Goal: Transaction & Acquisition: Purchase product/service

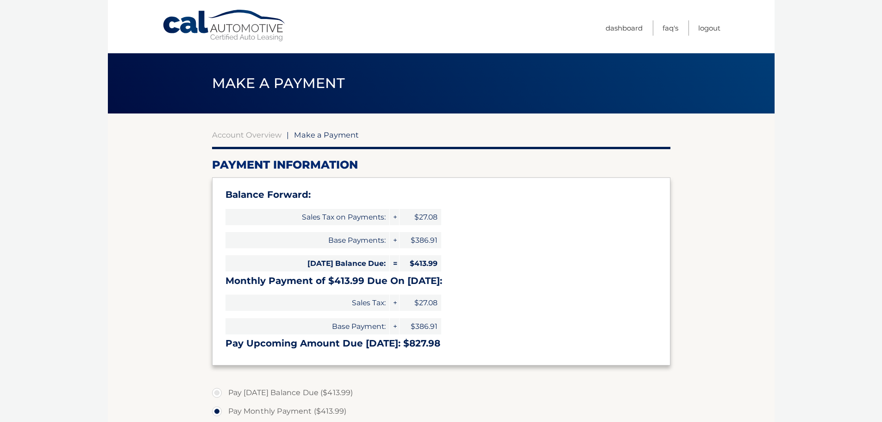
select select "YWRmYzM1YjktYjg3Ni00NzM3LTkyZGYtODkwZWQ5YjJhMTY1"
click at [320, 137] on span "Make a Payment" at bounding box center [326, 134] width 65 height 9
click at [321, 137] on span "Make a Payment" at bounding box center [326, 134] width 65 height 9
click at [216, 392] on label "Pay Today's Balance Due ($413.99)" at bounding box center [441, 392] width 458 height 19
click at [216, 392] on input "Pay Today's Balance Due ($413.99)" at bounding box center [220, 390] width 9 height 15
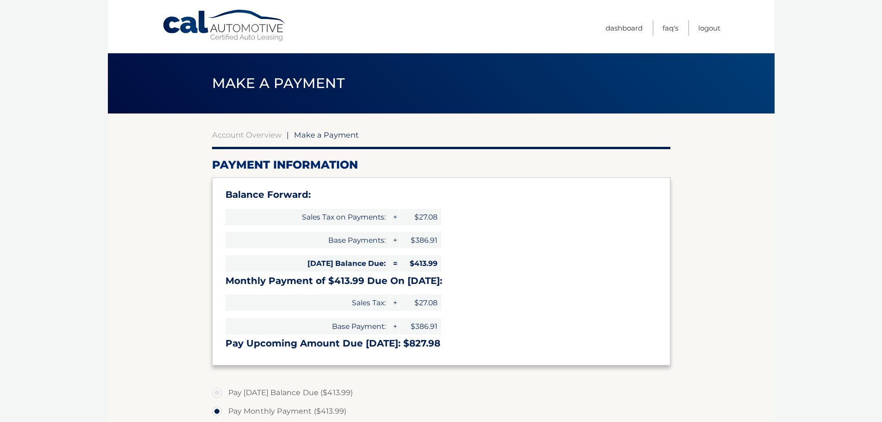
radio input "true"
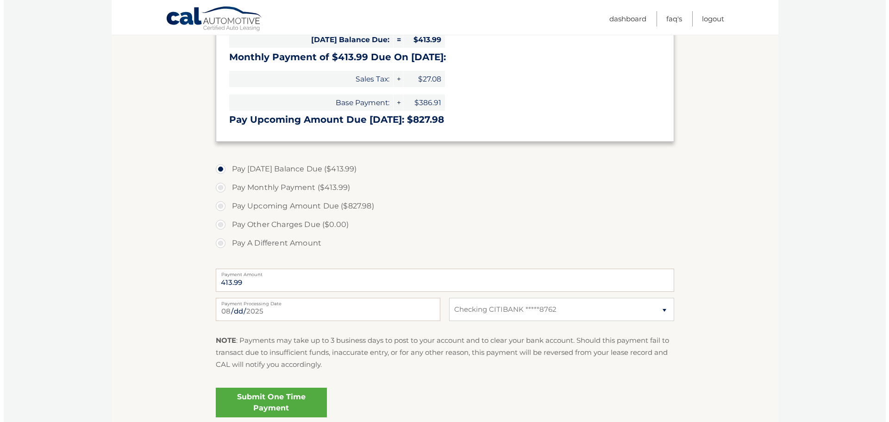
scroll to position [235, 0]
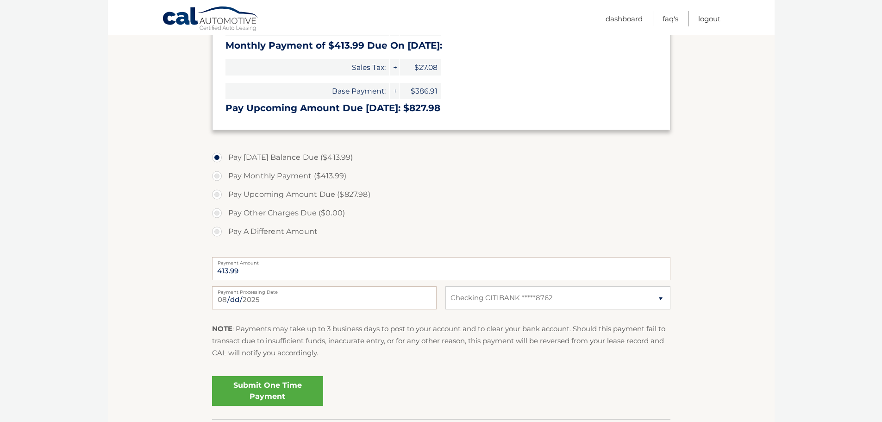
click at [281, 385] on link "Submit One Time Payment" at bounding box center [267, 391] width 111 height 30
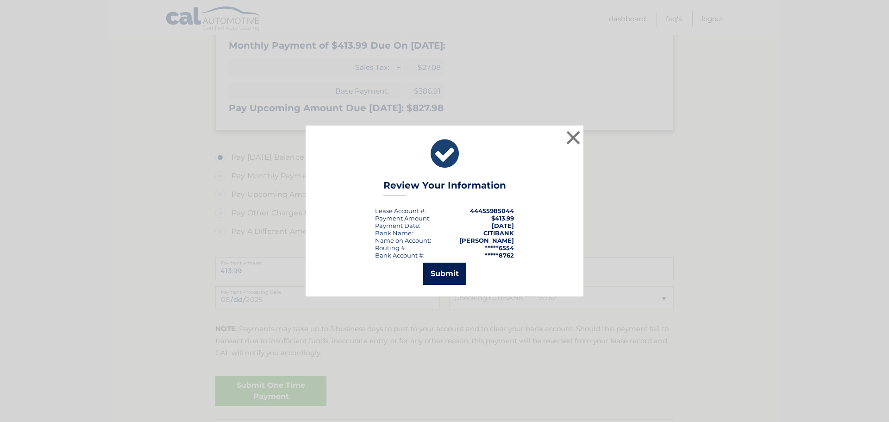
click at [447, 276] on button "Submit" at bounding box center [444, 273] width 43 height 22
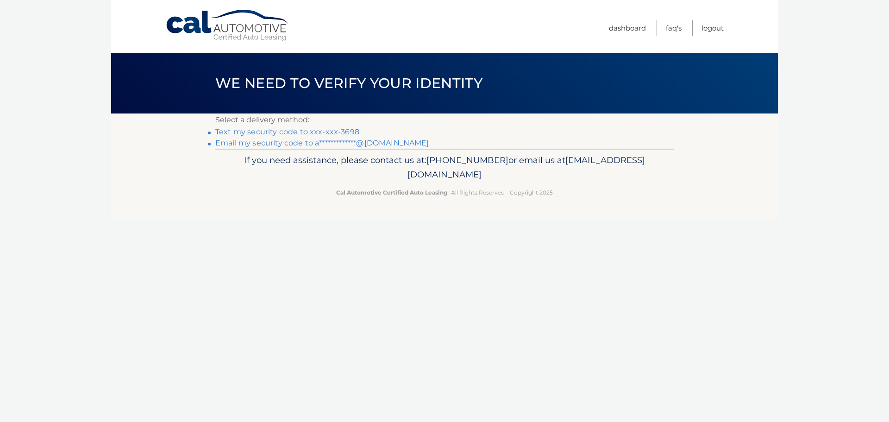
click at [291, 134] on link "Text my security code to xxx-xxx-3698" at bounding box center [287, 131] width 144 height 9
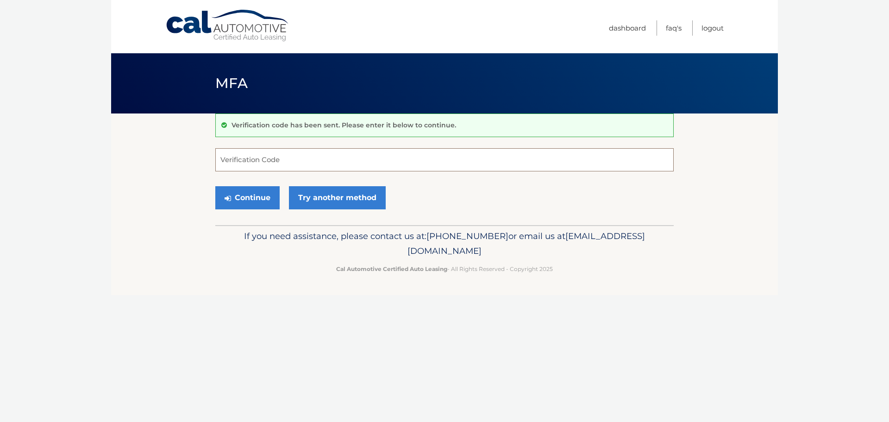
click at [227, 157] on input "Verification Code" at bounding box center [444, 159] width 458 height 23
type input "894688"
click at [245, 198] on button "Continue" at bounding box center [247, 197] width 64 height 23
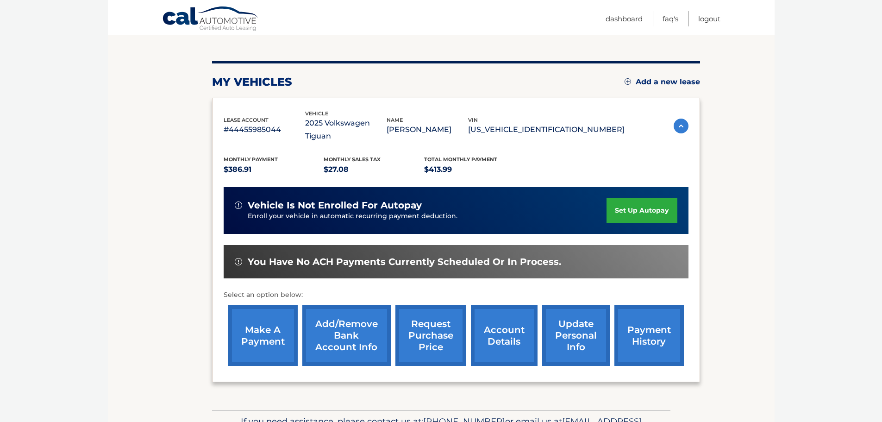
scroll to position [100, 0]
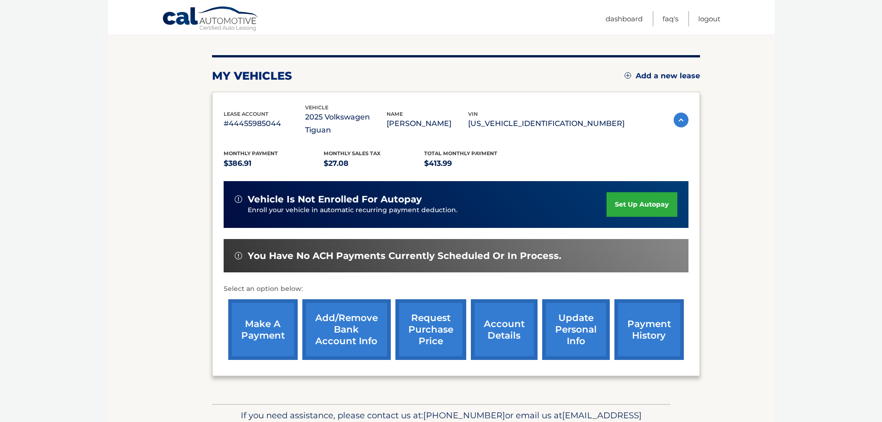
click at [648, 314] on link "payment history" at bounding box center [648, 329] width 69 height 61
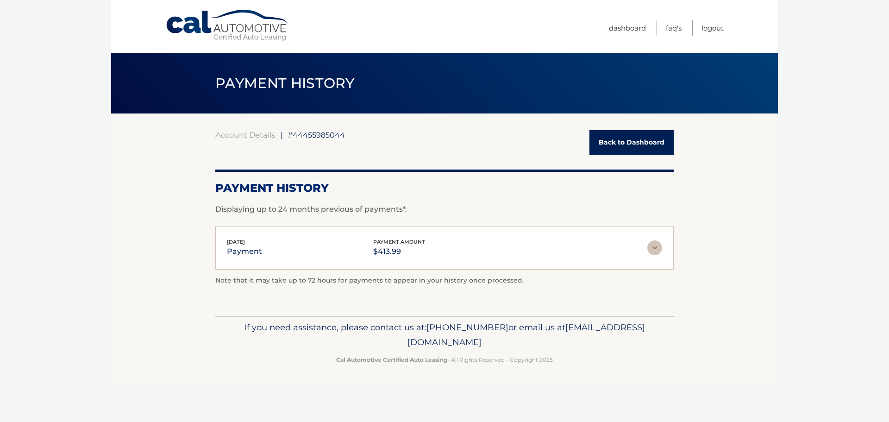
click at [622, 143] on link "Back to Dashboard" at bounding box center [631, 142] width 84 height 25
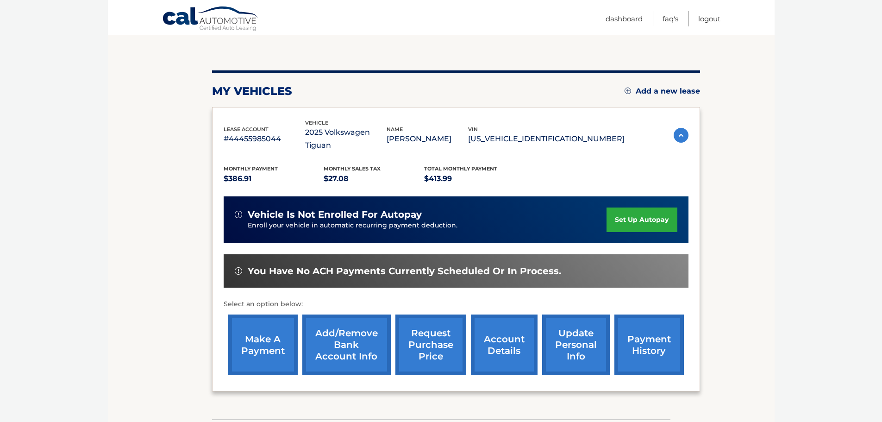
scroll to position [96, 0]
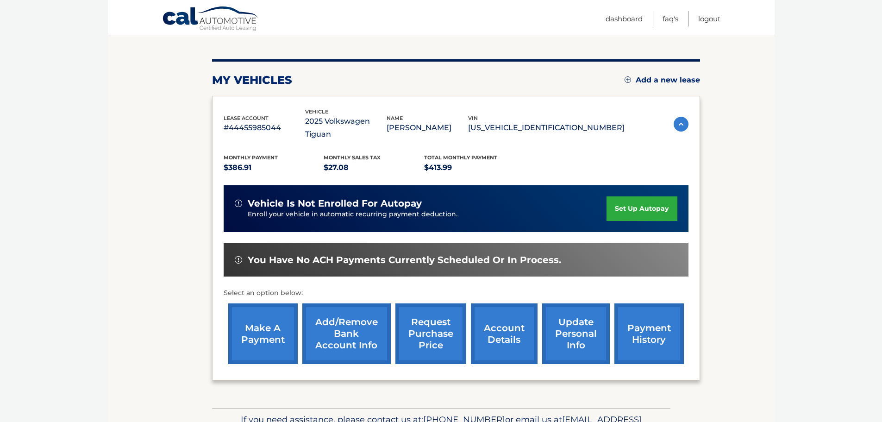
click at [270, 319] on link "make a payment" at bounding box center [262, 333] width 69 height 61
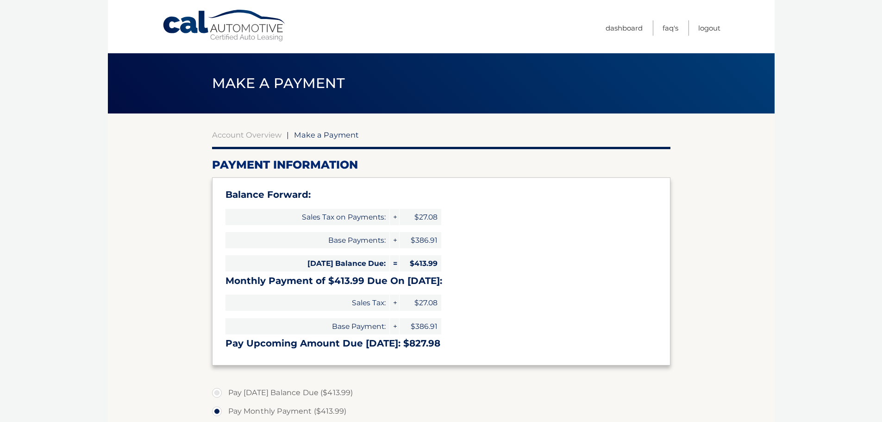
select select "YWRmYzM1YjktYjg3Ni00NzM3LTkyZGYtODkwZWQ5YjJhMTY1"
click at [327, 136] on span "Make a Payment" at bounding box center [326, 134] width 65 height 9
click at [217, 393] on label "Pay [DATE] Balance Due ($413.99)" at bounding box center [441, 392] width 458 height 19
click at [217, 393] on input "Pay [DATE] Balance Due ($413.99)" at bounding box center [220, 390] width 9 height 15
radio input "true"
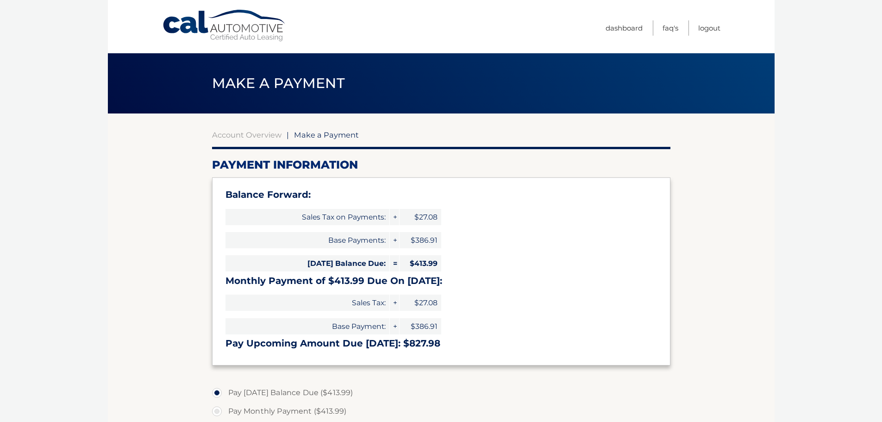
click at [319, 136] on span "Make a Payment" at bounding box center [326, 134] width 65 height 9
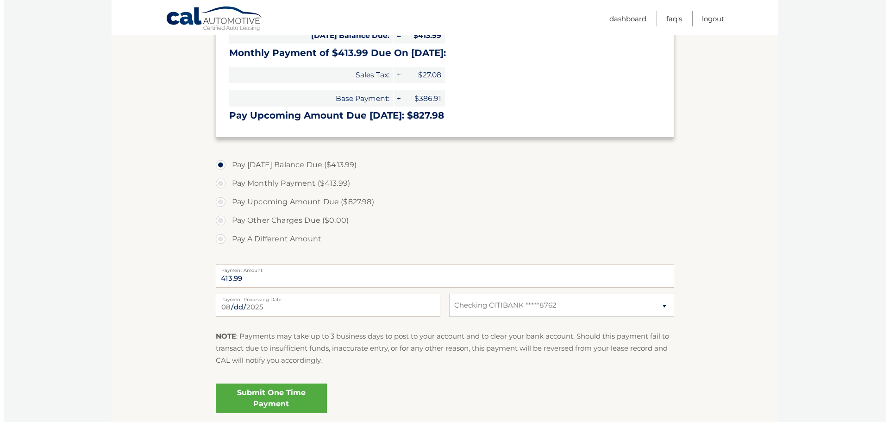
scroll to position [233, 0]
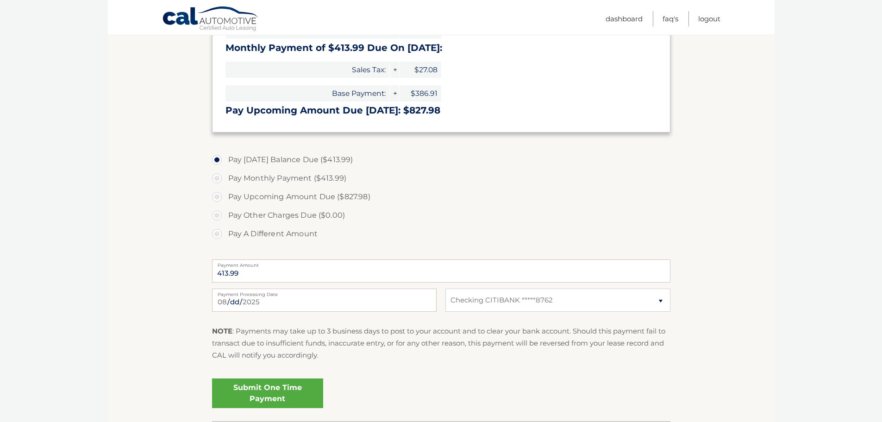
click at [282, 387] on link "Submit One Time Payment" at bounding box center [267, 393] width 111 height 30
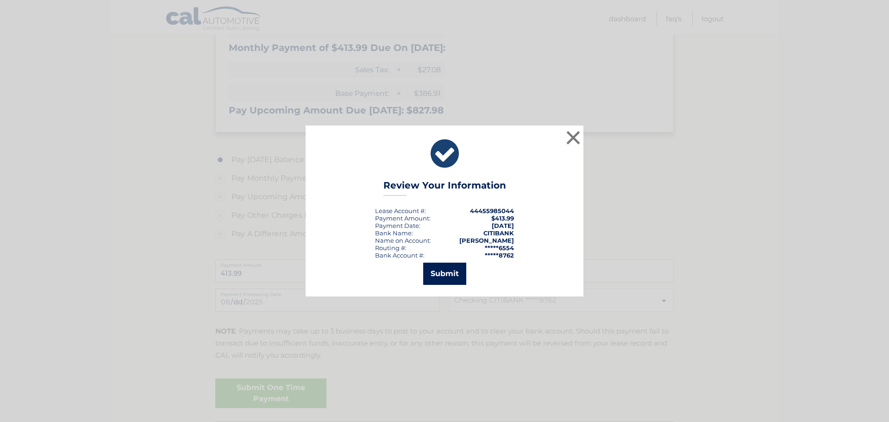
click at [449, 269] on button "Submit" at bounding box center [444, 273] width 43 height 22
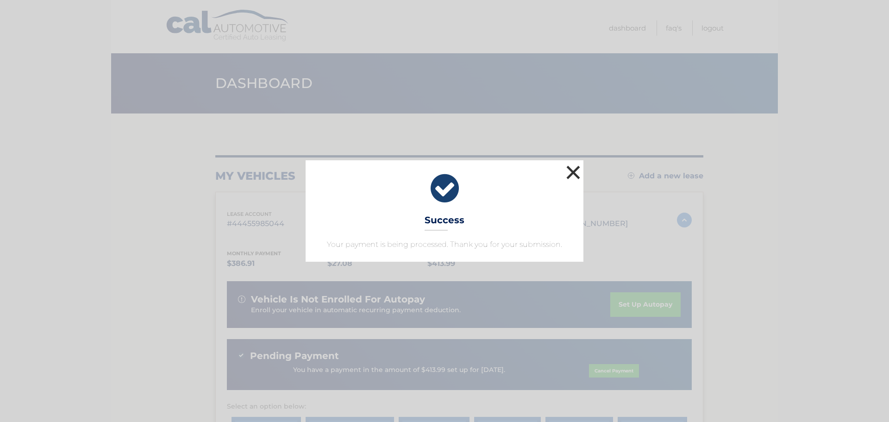
click at [577, 172] on button "×" at bounding box center [573, 172] width 19 height 19
